Goal: Transaction & Acquisition: Purchase product/service

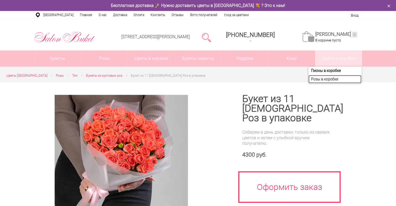
click at [343, 80] on link "Розы в коробке" at bounding box center [335, 79] width 53 height 8
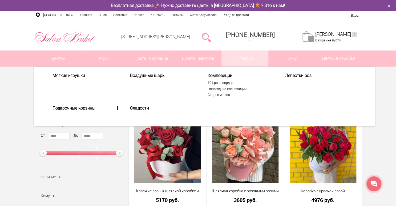
click at [86, 106] on link "Подарочные корзины" at bounding box center [86, 107] width 66 height 5
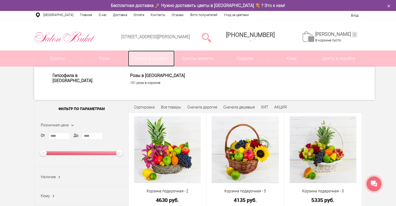
click at [153, 60] on link "Цветы в корзине" at bounding box center [151, 58] width 47 height 16
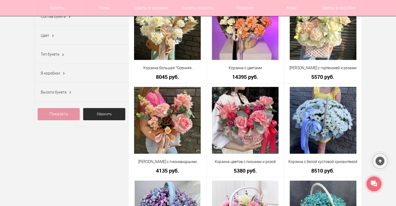
scroll to position [213, 0]
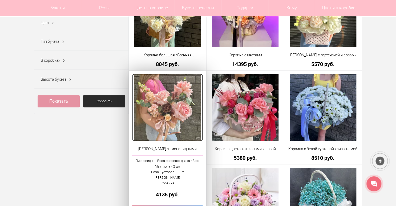
click at [175, 107] on img at bounding box center [167, 107] width 67 height 67
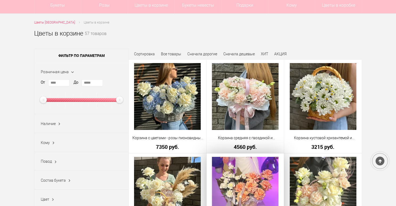
scroll to position [37, 0]
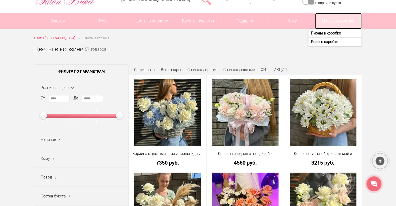
click at [329, 20] on link "Цветы в коробке" at bounding box center [338, 21] width 47 height 16
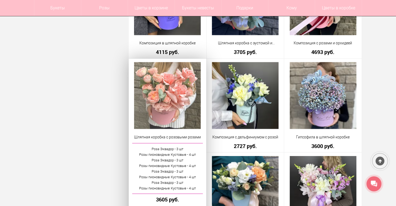
scroll to position [427, 0]
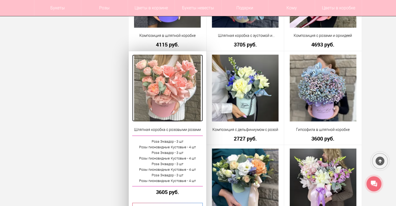
click at [175, 111] on img at bounding box center [167, 87] width 67 height 67
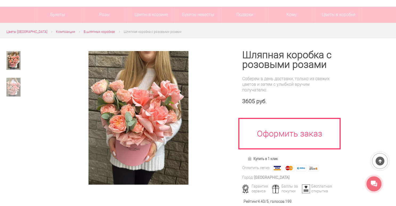
scroll to position [64, 0]
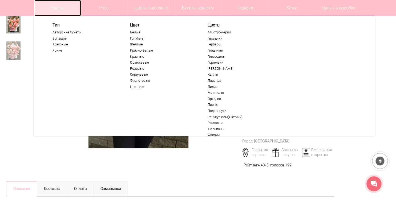
click at [54, 11] on link "Букеты" at bounding box center [57, 8] width 47 height 16
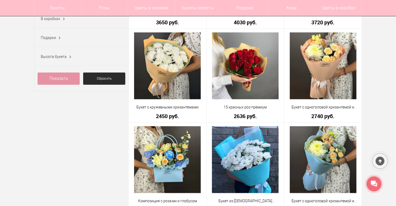
scroll to position [256, 0]
